Goal: Information Seeking & Learning: Check status

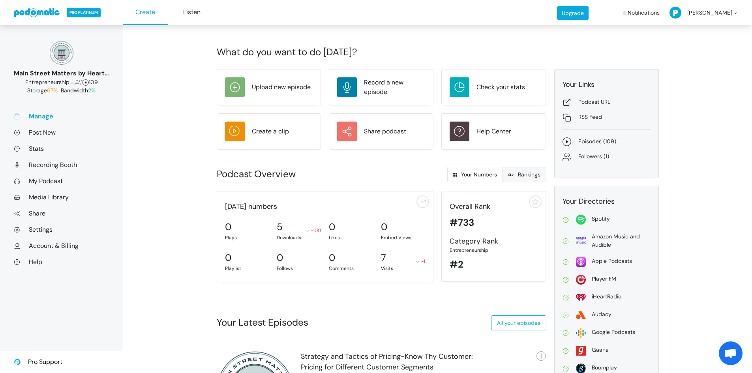
click at [532, 177] on link "Rankings" at bounding box center [525, 174] width 44 height 15
radio input "true"
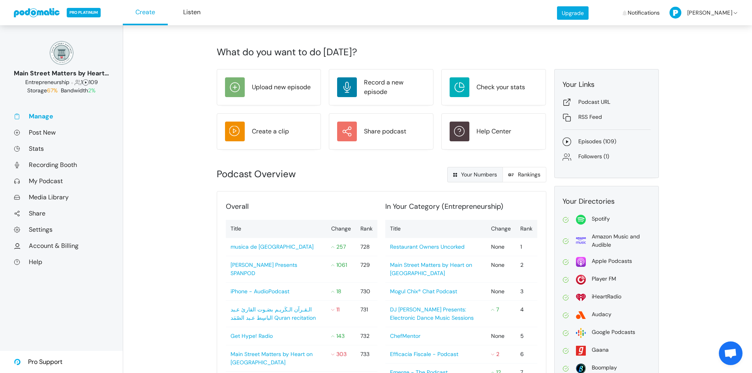
click at [470, 179] on link "Your Numbers" at bounding box center [475, 174] width 56 height 15
radio input "true"
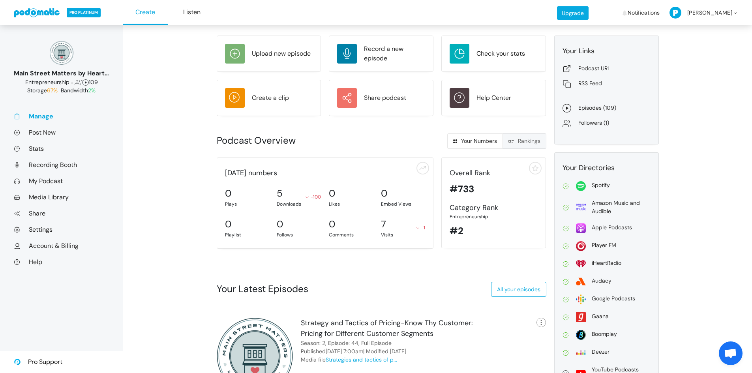
scroll to position [30, 0]
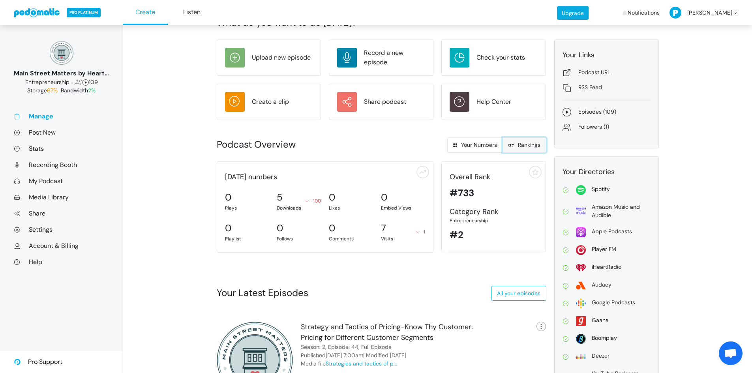
click at [526, 140] on link "Rankings" at bounding box center [525, 144] width 44 height 15
radio input "true"
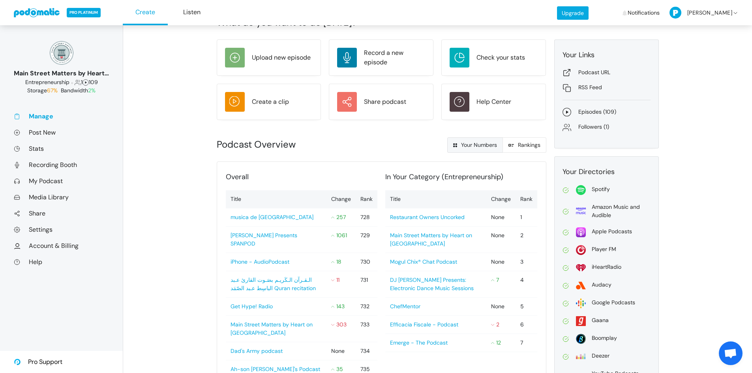
click at [473, 150] on link "Your Numbers" at bounding box center [475, 144] width 56 height 15
radio input "true"
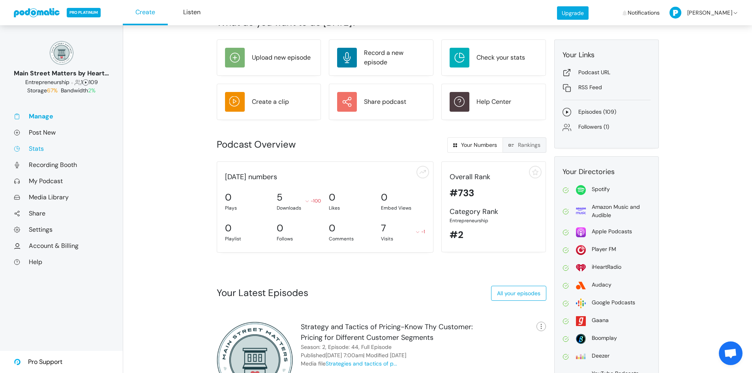
click at [51, 149] on link "Stats" at bounding box center [61, 149] width 95 height 8
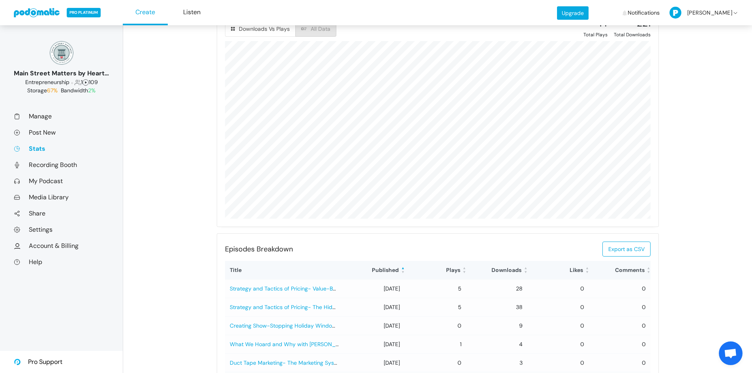
scroll to position [276, 0]
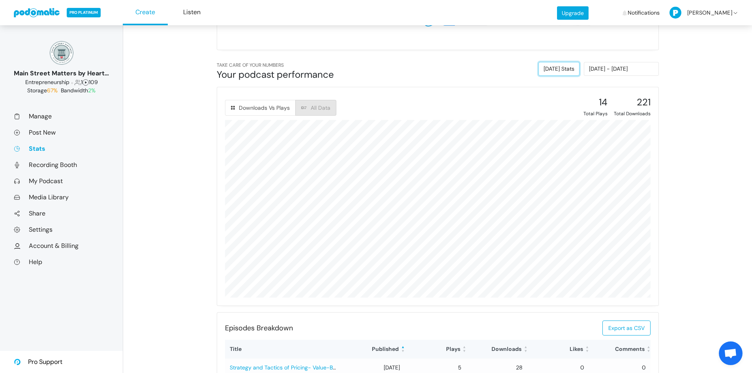
click at [579, 72] on button "[DATE] Stats" at bounding box center [559, 69] width 41 height 14
click at [610, 70] on input "[DATE] - [DATE]" at bounding box center [621, 69] width 75 height 14
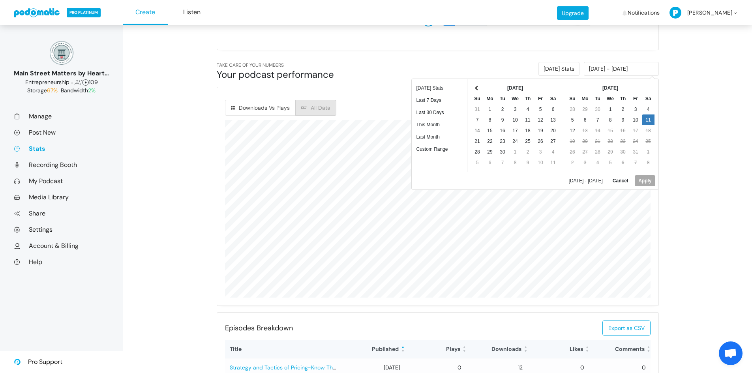
click at [647, 125] on td "18" at bounding box center [648, 130] width 13 height 11
click at [646, 182] on button "Apply" at bounding box center [645, 180] width 20 height 11
type input "[DATE] - [DATE]"
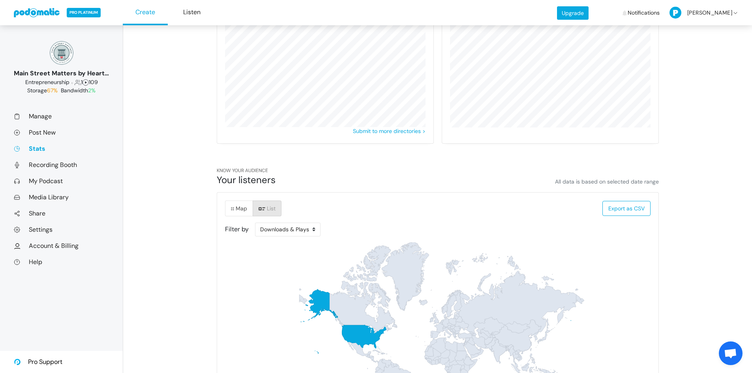
scroll to position [926, 0]
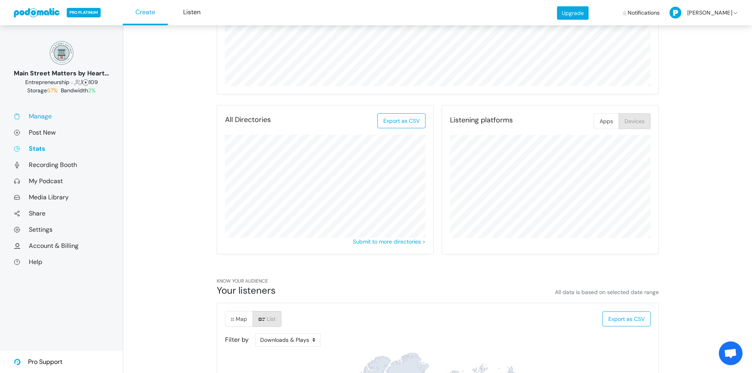
click at [47, 117] on link "Manage" at bounding box center [61, 116] width 95 height 8
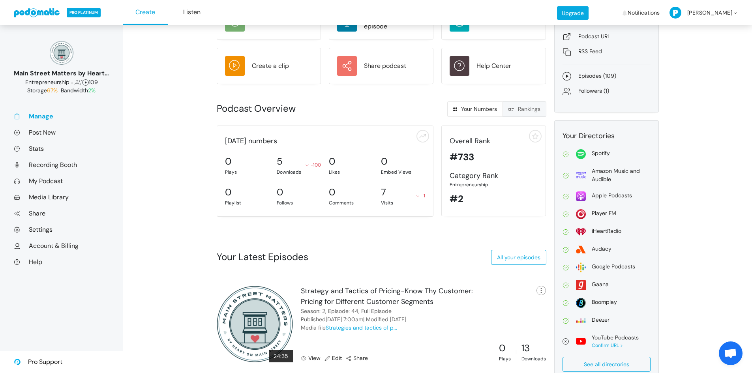
scroll to position [138, 0]
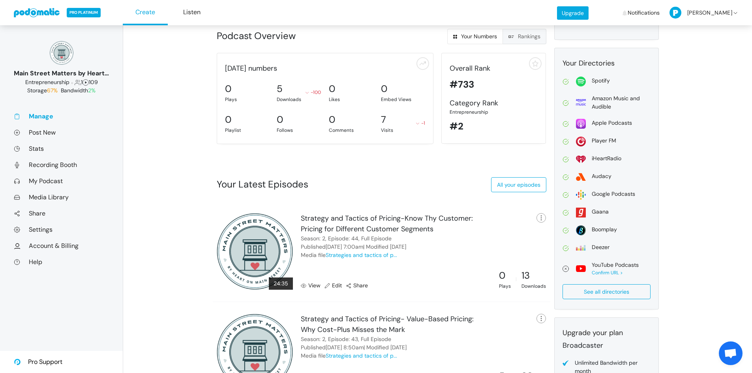
click at [316, 289] on link "View" at bounding box center [311, 286] width 20 height 8
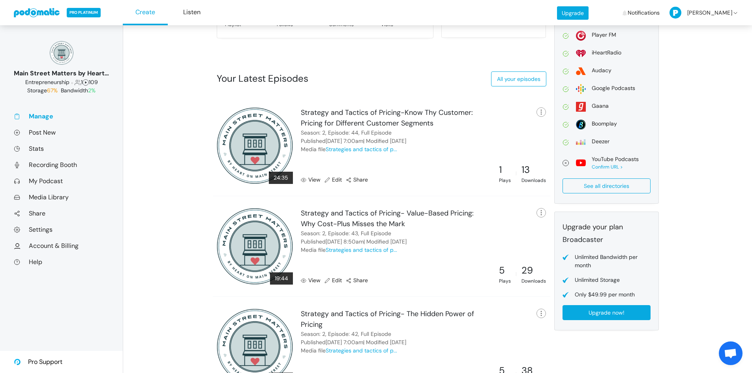
scroll to position [257, 0]
